Goal: Task Accomplishment & Management: Manage account settings

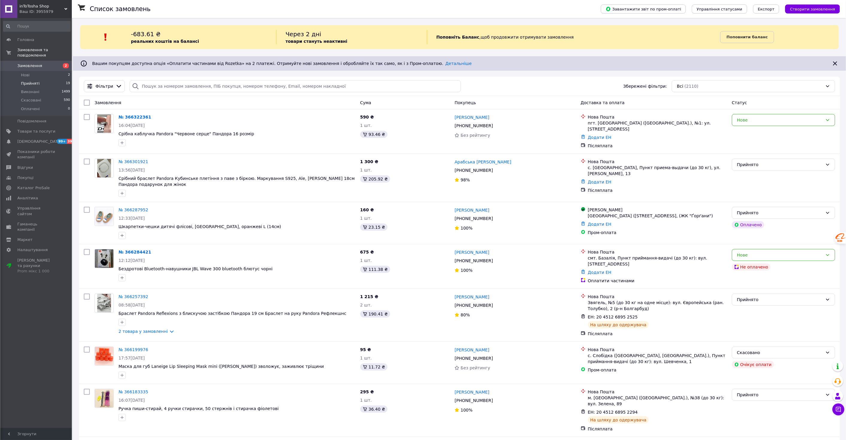
click at [29, 81] on span "Прийняті" at bounding box center [30, 83] width 19 height 5
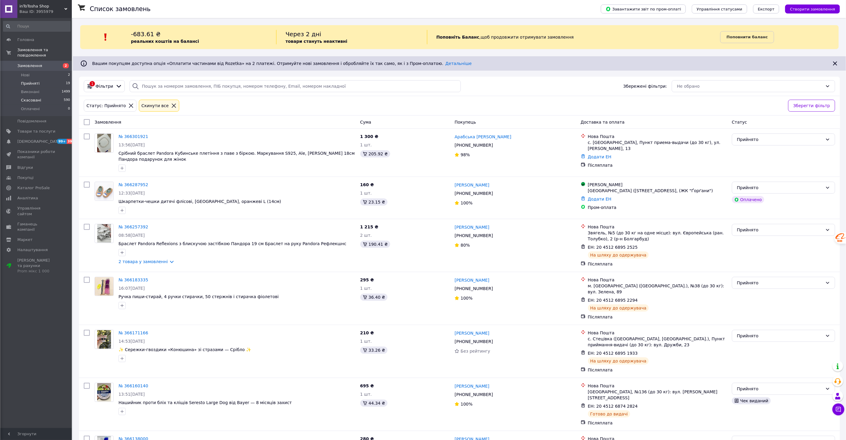
click at [33, 98] on span "Скасовані" at bounding box center [31, 100] width 20 height 5
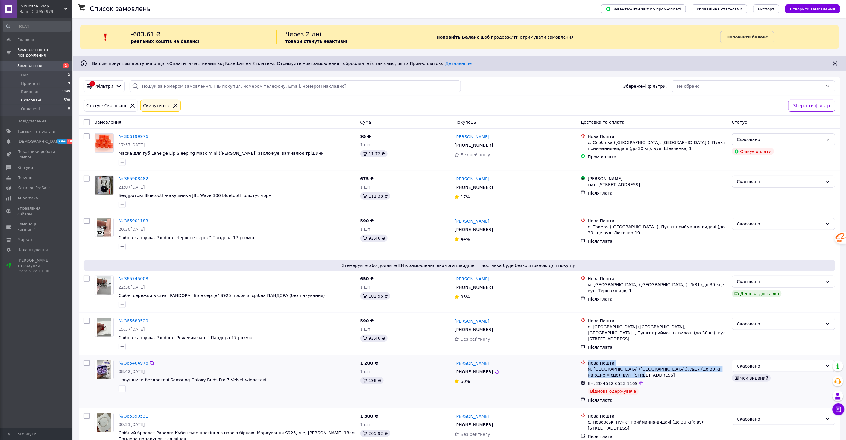
drag, startPoint x: 619, startPoint y: 376, endPoint x: 588, endPoint y: 363, distance: 33.6
click at [588, 363] on div "Нова Пошта м. Миколаїв (Миколаївська обл.), №17 (до 30 кг на одне місце): вул. …" at bounding box center [658, 369] width 142 height 18
click at [471, 365] on link "Альона Ярмошко" at bounding box center [472, 363] width 35 height 6
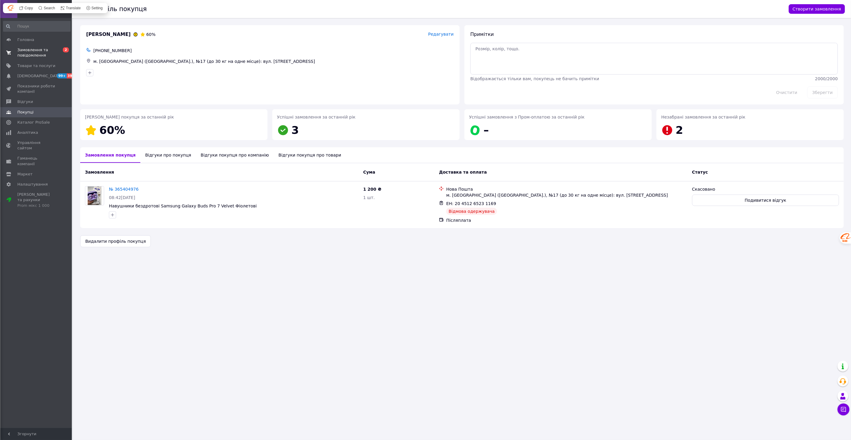
click at [28, 51] on span "Замовлення та повідомлення" at bounding box center [36, 52] width 38 height 11
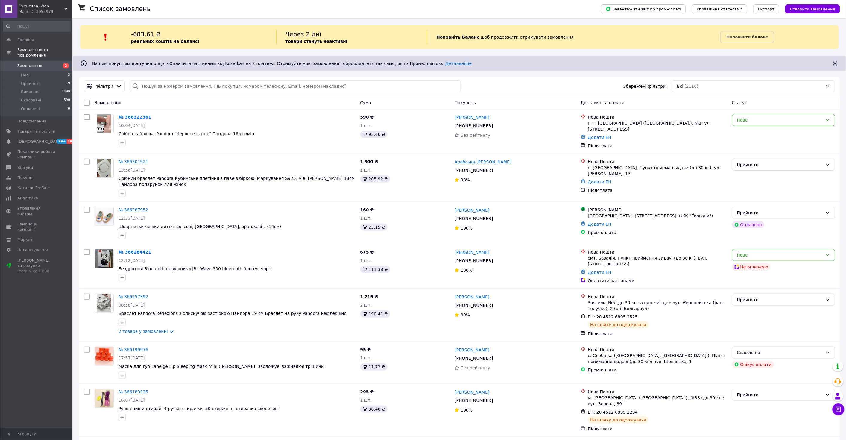
click at [31, 63] on span "Замовлення" at bounding box center [29, 65] width 25 height 5
click at [32, 81] on span "Прийняті" at bounding box center [30, 83] width 19 height 5
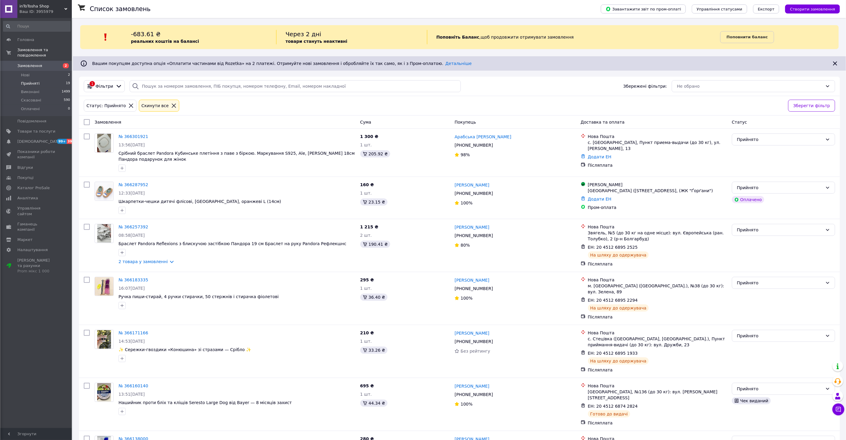
click at [32, 63] on span "Замовлення" at bounding box center [29, 65] width 25 height 5
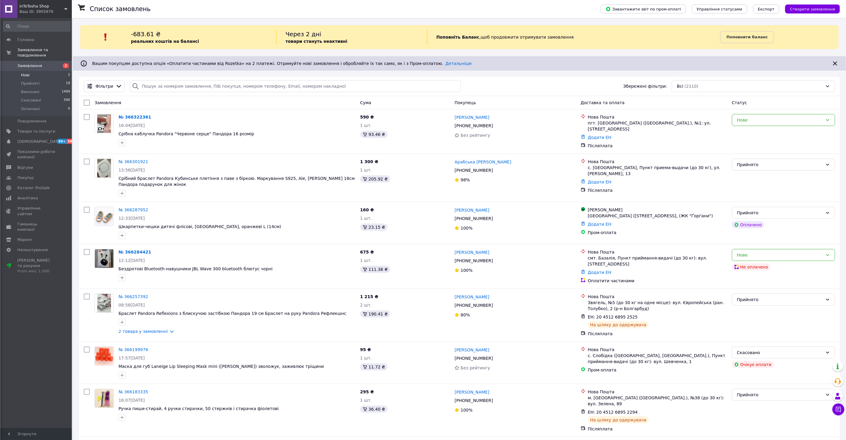
click at [29, 72] on span "Нові" at bounding box center [25, 74] width 9 height 5
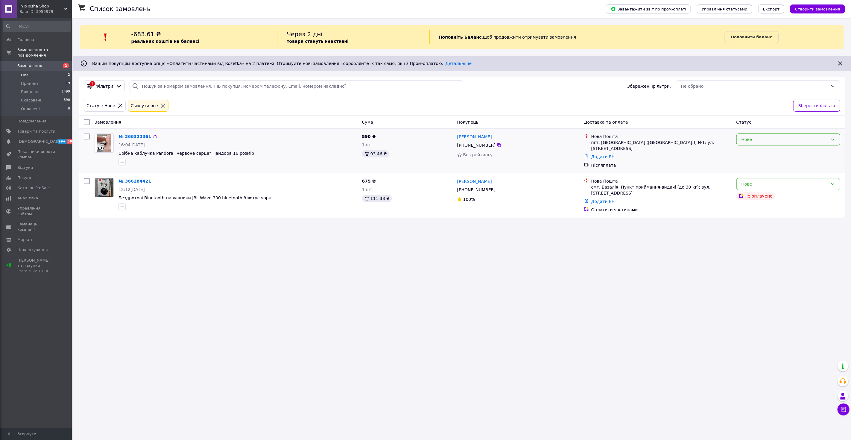
click at [770, 142] on div "Нове" at bounding box center [785, 139] width 87 height 7
click at [752, 153] on li "Прийнято" at bounding box center [789, 153] width 104 height 11
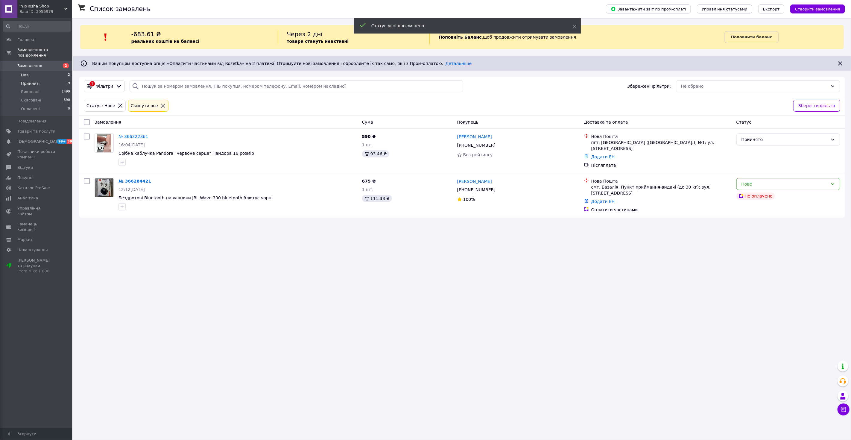
click at [30, 81] on span "Прийняті" at bounding box center [30, 83] width 19 height 5
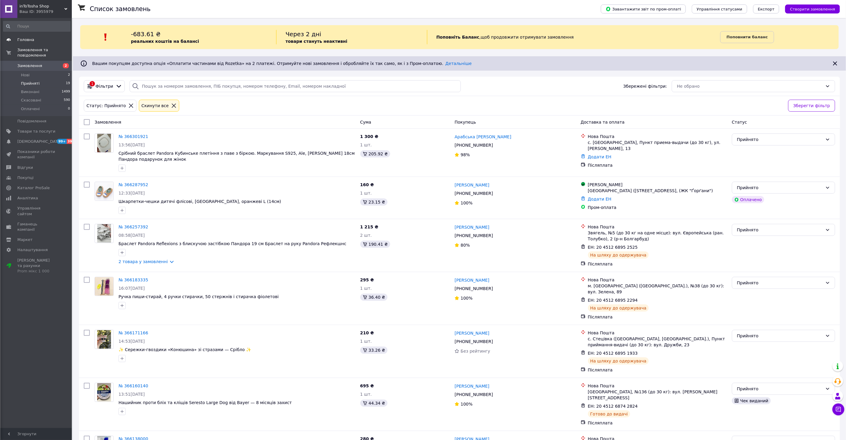
click at [27, 43] on link "Головна" at bounding box center [37, 40] width 74 height 10
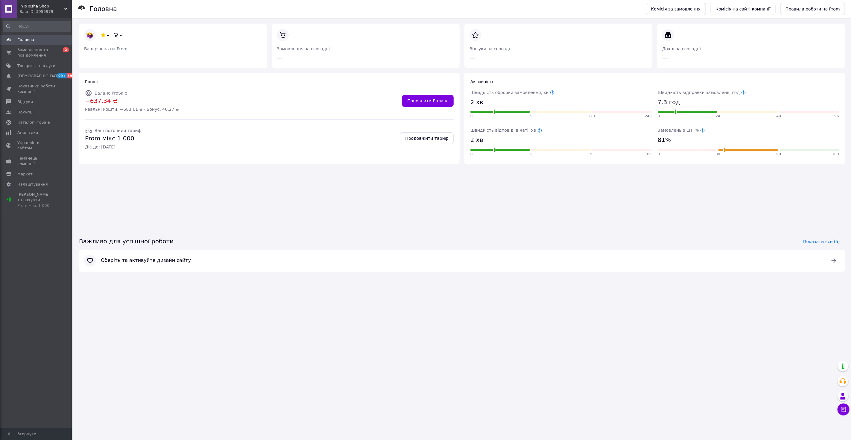
click at [27, 43] on link "Головна" at bounding box center [37, 40] width 74 height 10
click at [26, 48] on span "Замовлення та повідомлення" at bounding box center [36, 52] width 38 height 11
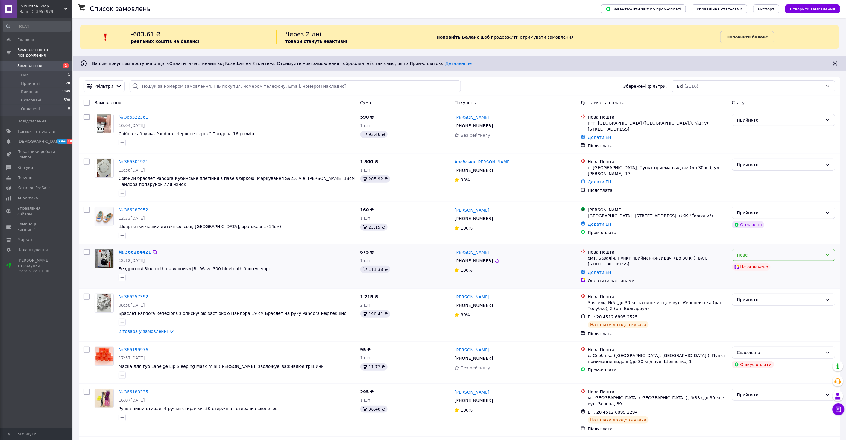
click at [827, 253] on icon at bounding box center [828, 255] width 5 height 5
click at [747, 287] on li "Скасовано" at bounding box center [784, 287] width 103 height 11
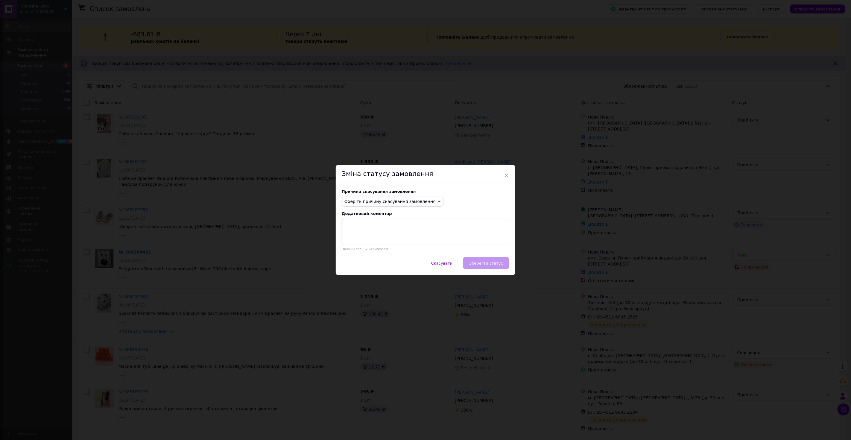
click at [428, 203] on span "Оберіть причину скасування замовлення" at bounding box center [393, 202] width 102 height 10
click at [377, 231] on li "Оплата не надійшла" at bounding box center [392, 230] width 101 height 8
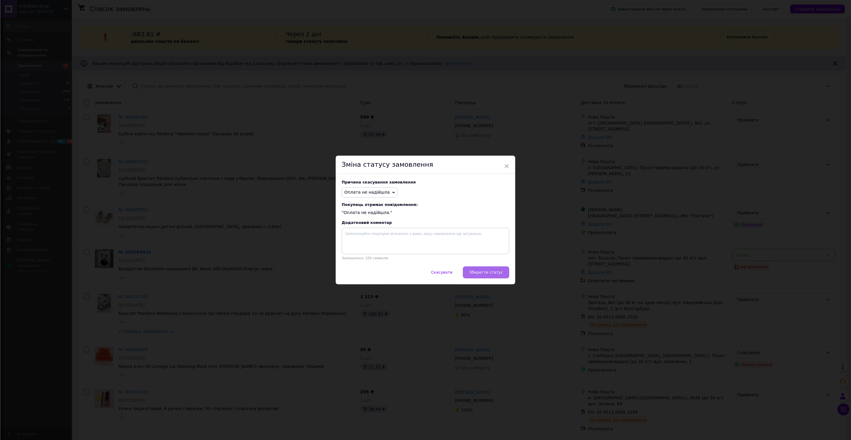
click at [494, 272] on span "Зберегти статус" at bounding box center [486, 272] width 34 height 4
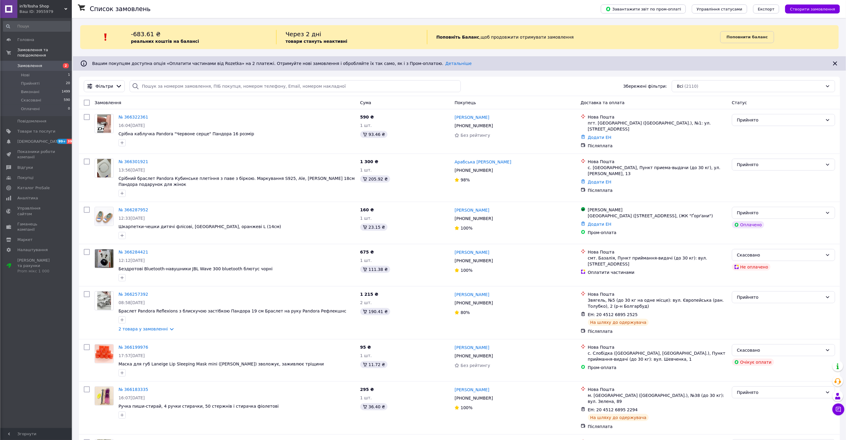
click at [31, 63] on span "Замовлення" at bounding box center [29, 65] width 25 height 5
click at [34, 63] on span "Замовлення" at bounding box center [29, 65] width 25 height 5
click at [30, 81] on span "Прийняті" at bounding box center [30, 83] width 19 height 5
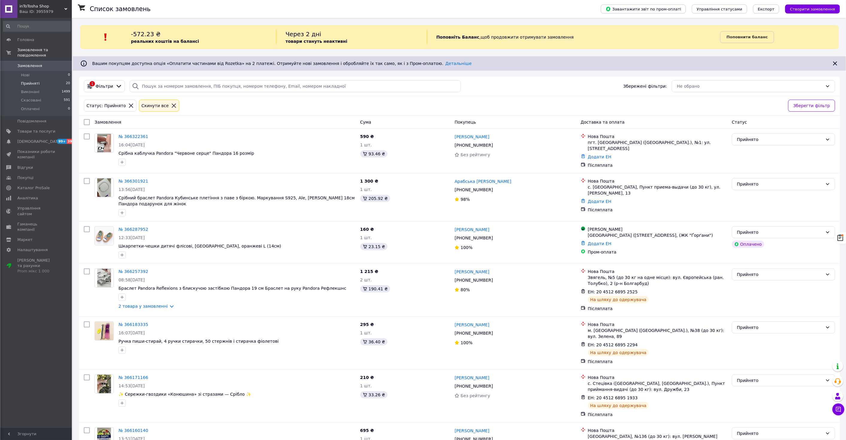
click at [29, 81] on span "Прийняті" at bounding box center [30, 83] width 19 height 5
click at [127, 179] on link "№ 366301921" at bounding box center [134, 181] width 30 height 5
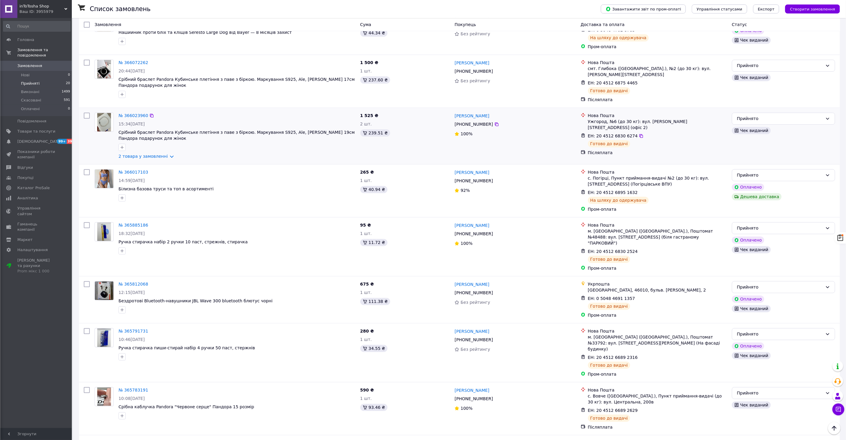
scroll to position [691, 0]
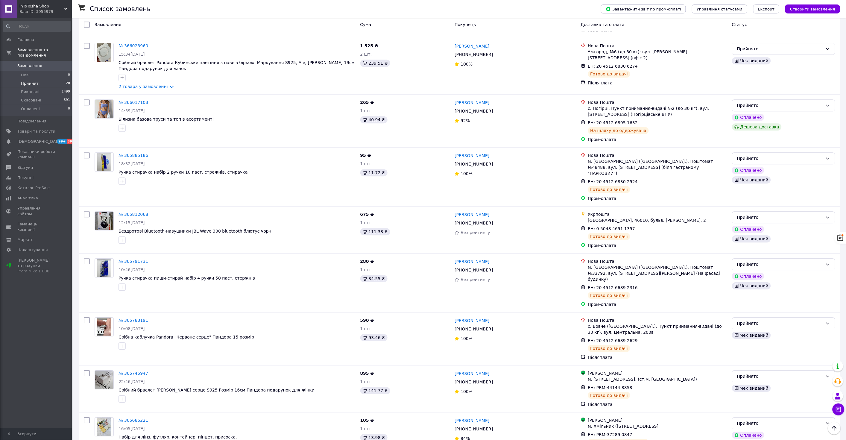
click at [28, 81] on span "Прийняті" at bounding box center [30, 83] width 19 height 5
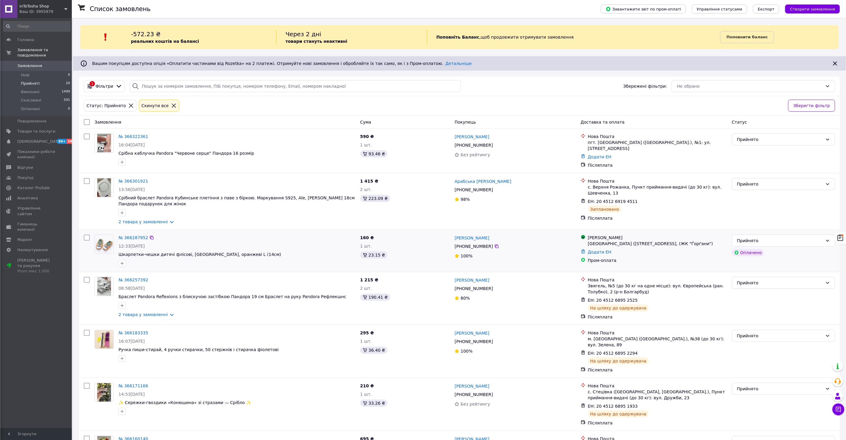
scroll to position [55, 0]
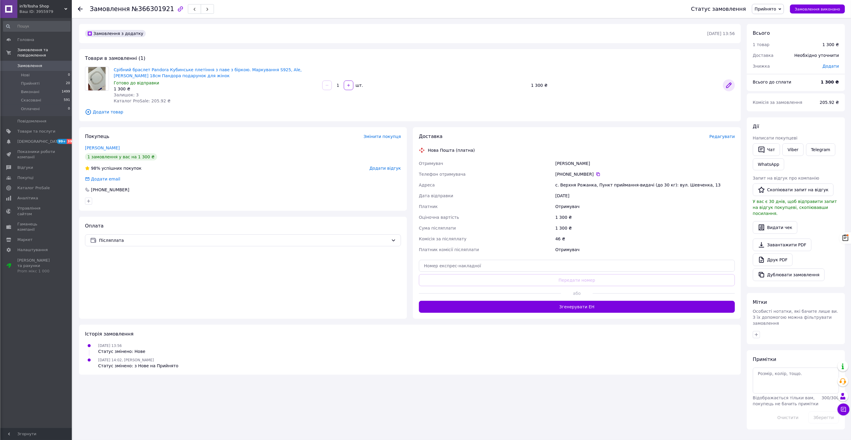
click at [729, 85] on icon at bounding box center [729, 85] width 5 height 5
click at [729, 86] on icon at bounding box center [729, 85] width 5 height 5
click at [114, 111] on span "Додати товар" at bounding box center [410, 112] width 650 height 7
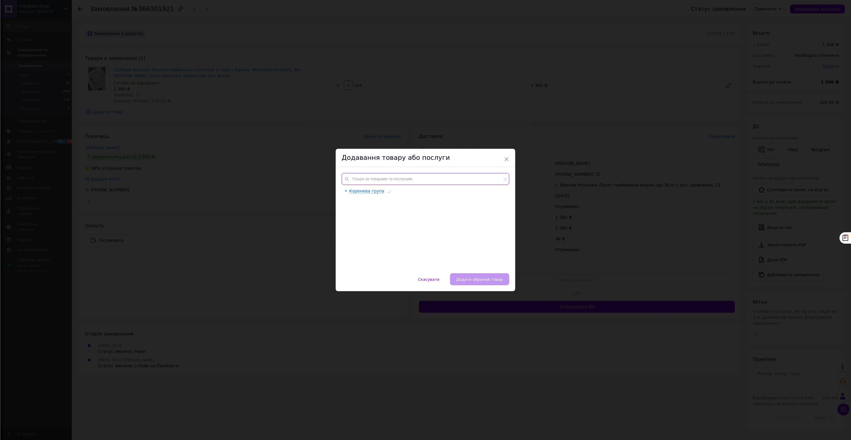
click at [361, 177] on input "text" at bounding box center [426, 179] width 168 height 12
drag, startPoint x: 361, startPoint y: 177, endPoint x: 354, endPoint y: 177, distance: 6.9
click at [354, 177] on input "мsijx" at bounding box center [426, 179] width 168 height 12
drag, startPoint x: 367, startPoint y: 180, endPoint x: 354, endPoint y: 179, distance: 12.6
click at [354, 179] on input "мышоч" at bounding box center [426, 179] width 168 height 12
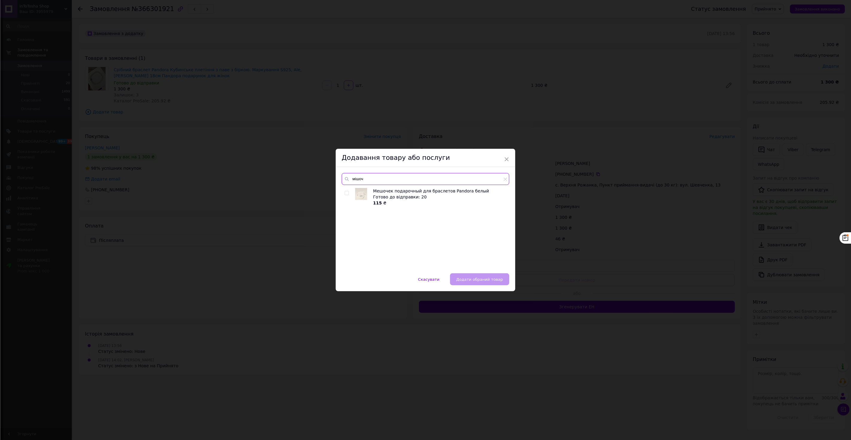
type input "мішоч"
click at [345, 193] on input "checkbox" at bounding box center [347, 193] width 4 height 4
checkbox input "true"
click at [469, 277] on span "Додати обраний товар" at bounding box center [479, 279] width 47 height 4
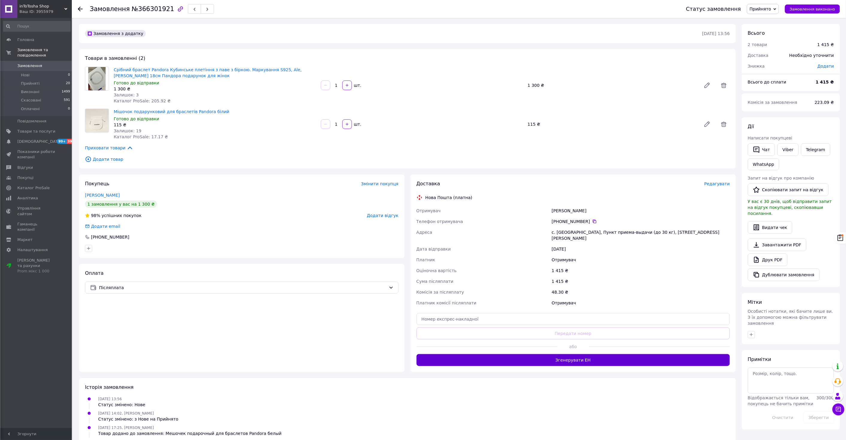
click at [582, 357] on button "Згенерувати ЕН" at bounding box center [574, 360] width 314 height 12
